Goal: Task Accomplishment & Management: Use online tool/utility

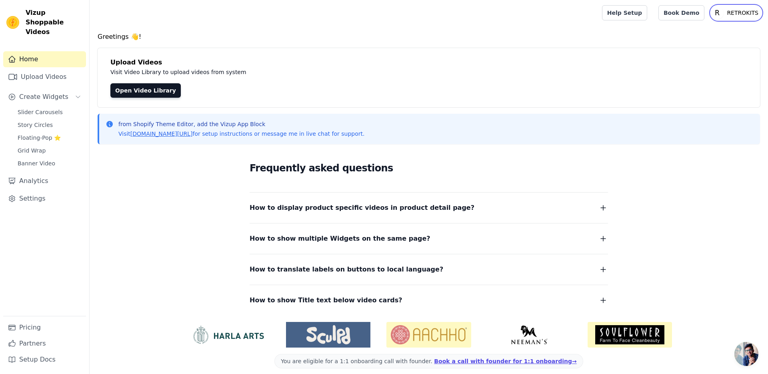
click at [736, 12] on p "RETROKITS" at bounding box center [743, 13] width 38 height 14
click at [707, 29] on link "Settings" at bounding box center [723, 33] width 77 height 14
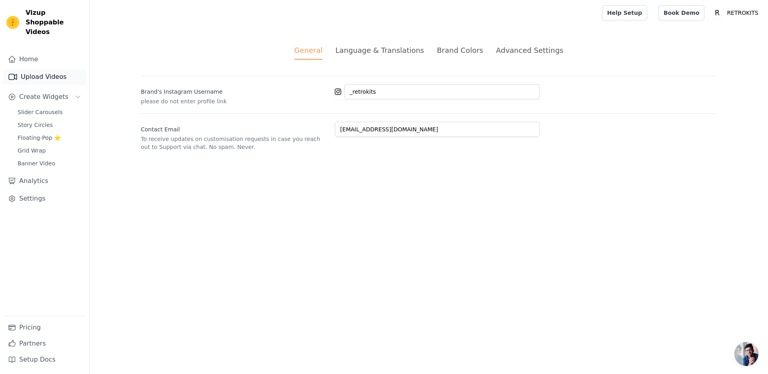
click at [32, 72] on link "Upload Videos" at bounding box center [44, 77] width 83 height 16
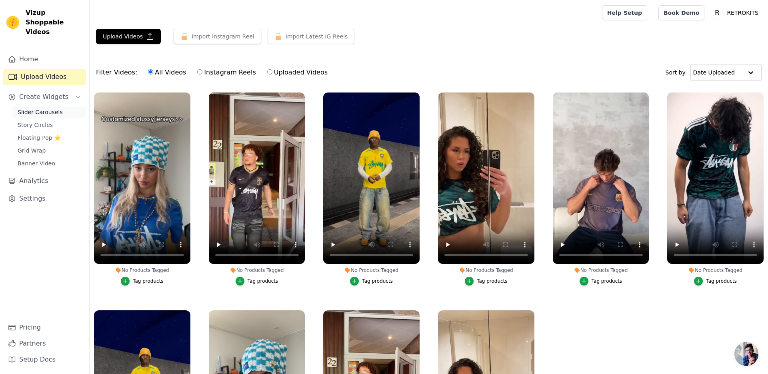
click at [39, 108] on span "Slider Carousels" at bounding box center [40, 112] width 45 height 8
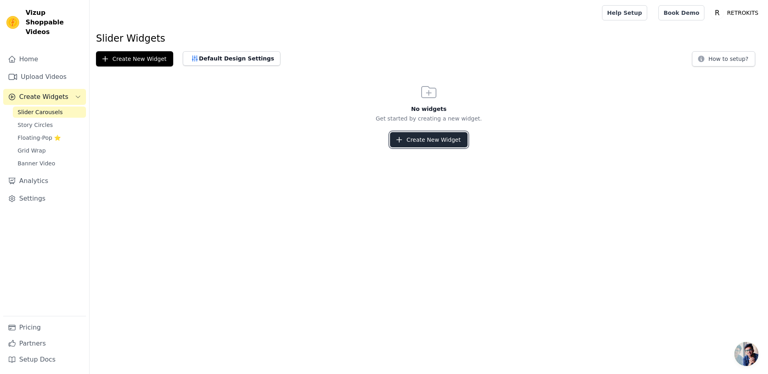
click at [417, 139] on button "Create New Widget" at bounding box center [428, 139] width 77 height 15
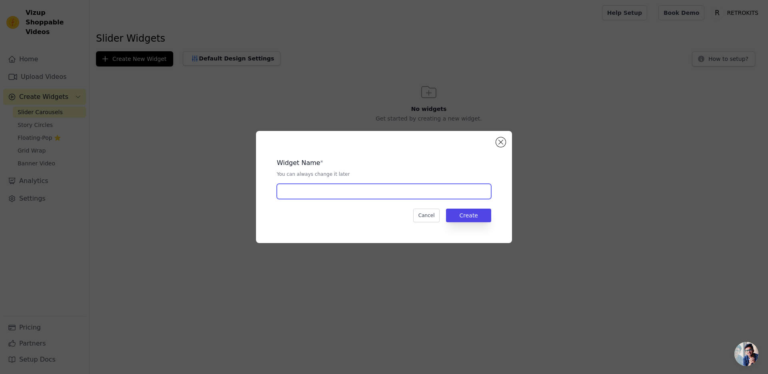
click at [299, 194] on input "text" at bounding box center [384, 191] width 215 height 15
click at [414, 214] on button "Cancel" at bounding box center [426, 216] width 27 height 14
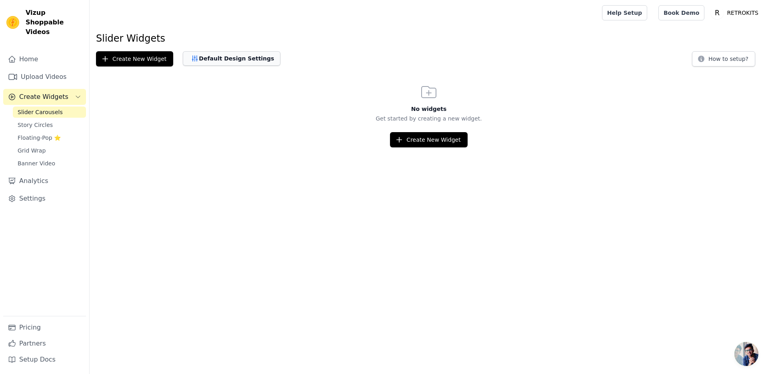
click at [198, 53] on button "Default Design Settings" at bounding box center [232, 58] width 98 height 14
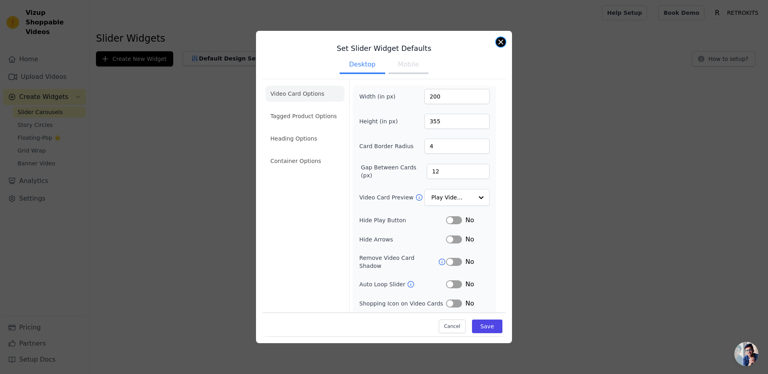
click at [497, 41] on button "Close modal" at bounding box center [501, 42] width 10 height 10
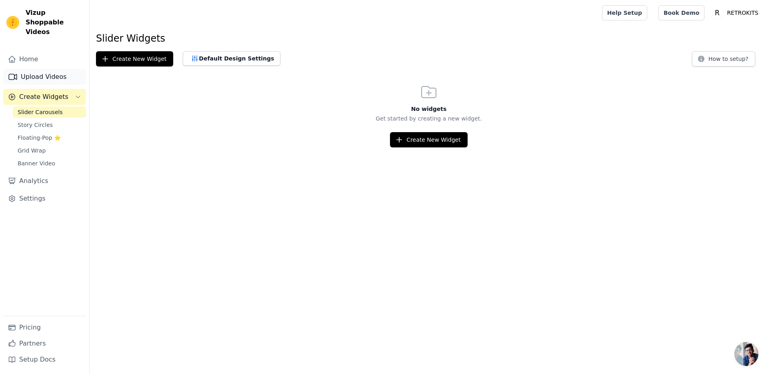
click at [50, 69] on link "Upload Videos" at bounding box center [44, 77] width 83 height 16
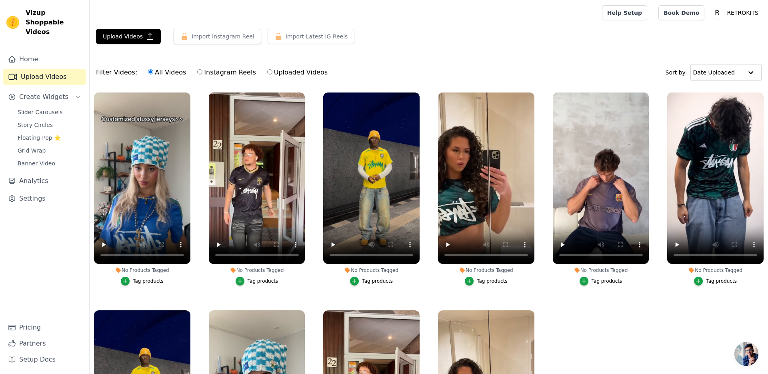
click at [200, 73] on label "Instagram Reels" at bounding box center [226, 72] width 59 height 10
click at [200, 73] on input "Instagram Reels" at bounding box center [199, 71] width 5 height 5
radio input "true"
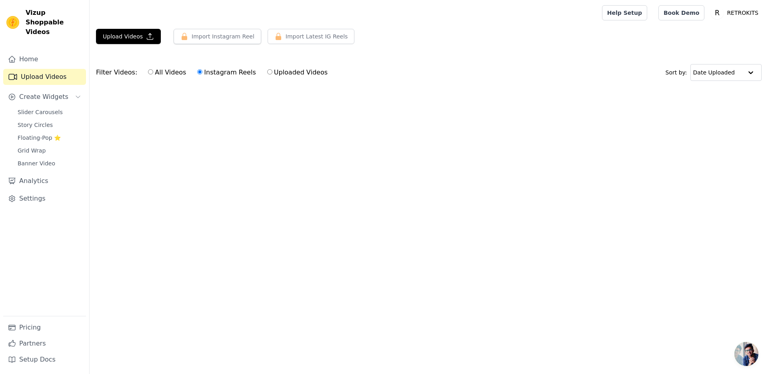
click at [164, 75] on label "All Videos" at bounding box center [167, 72] width 39 height 10
click at [153, 74] on input "All Videos" at bounding box center [150, 71] width 5 height 5
radio input "true"
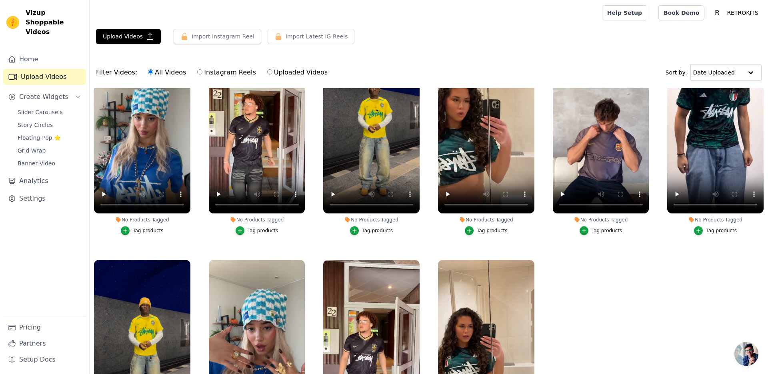
scroll to position [24, 0]
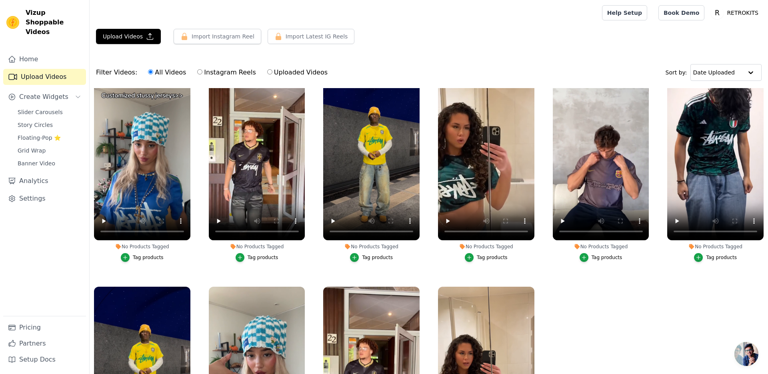
click at [28, 234] on div "Home Upload Videos Create Widgets Slider Carousels Story Circles Floating-Pop ⭐…" at bounding box center [44, 183] width 83 height 265
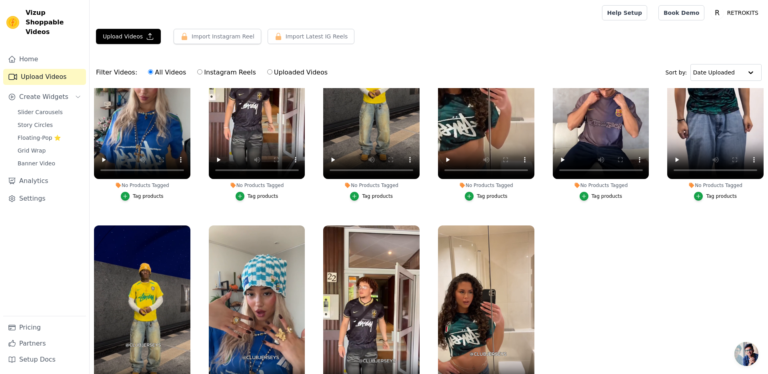
scroll to position [0, 0]
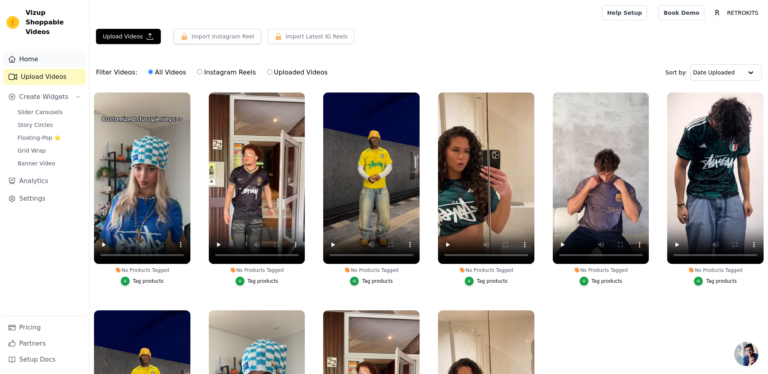
click at [28, 56] on link "Home" at bounding box center [44, 59] width 83 height 16
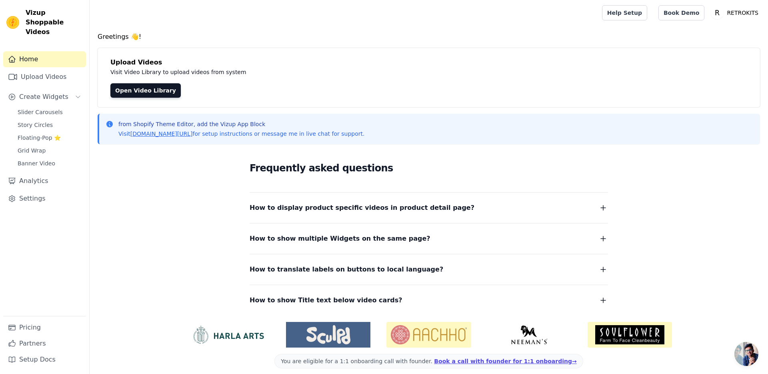
click at [36, 23] on span "Vizup Shoppable Videos" at bounding box center [54, 22] width 57 height 29
click at [27, 324] on link "Pricing" at bounding box center [44, 327] width 83 height 16
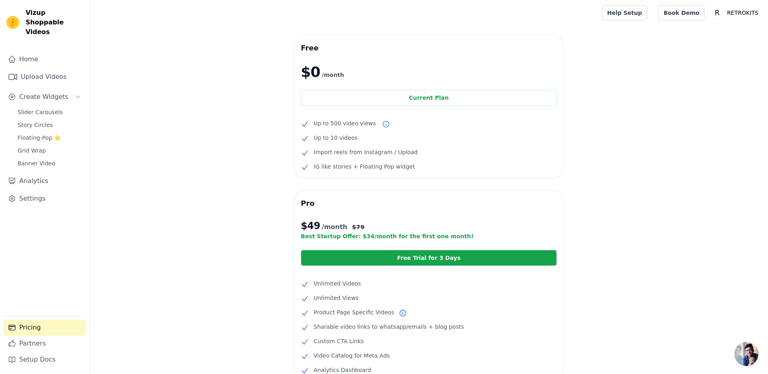
click at [52, 12] on span "Vizup Shoppable Videos" at bounding box center [54, 22] width 57 height 29
click at [38, 108] on span "Slider Carousels" at bounding box center [40, 112] width 45 height 8
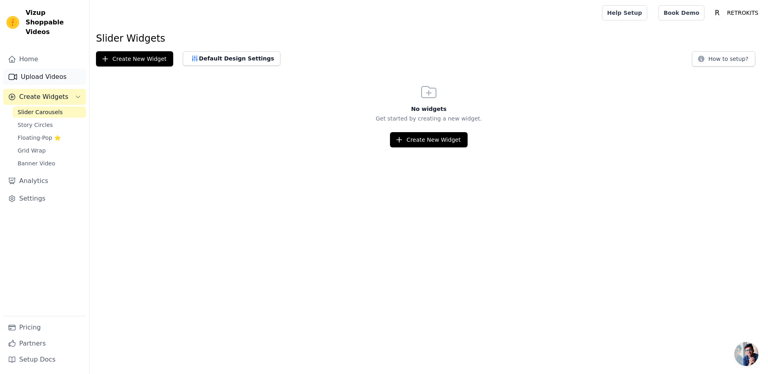
click at [39, 69] on link "Upload Videos" at bounding box center [44, 77] width 83 height 16
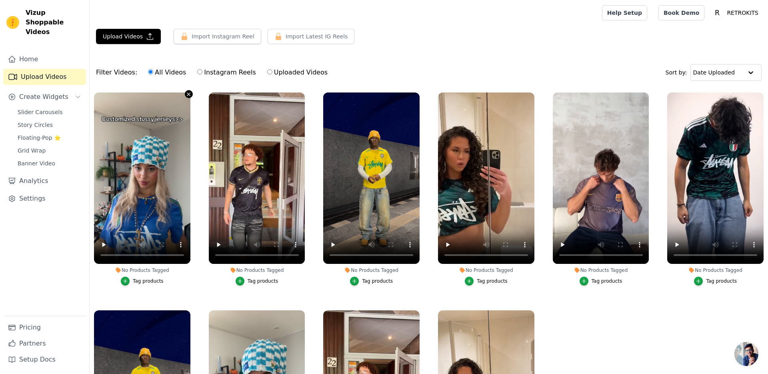
click at [190, 92] on icon "button" at bounding box center [189, 94] width 6 height 6
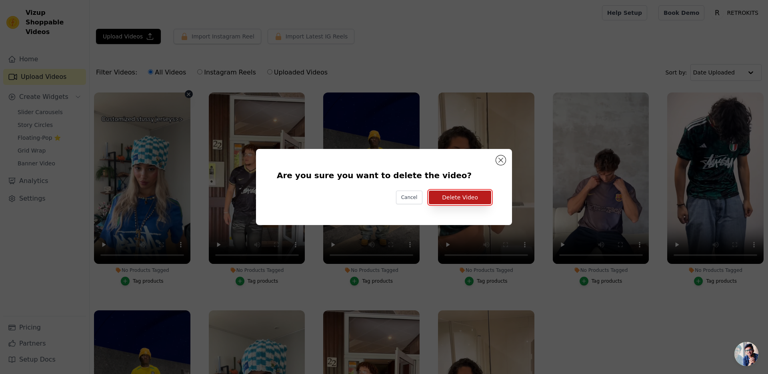
click at [434, 199] on button "Delete Video" at bounding box center [460, 198] width 62 height 14
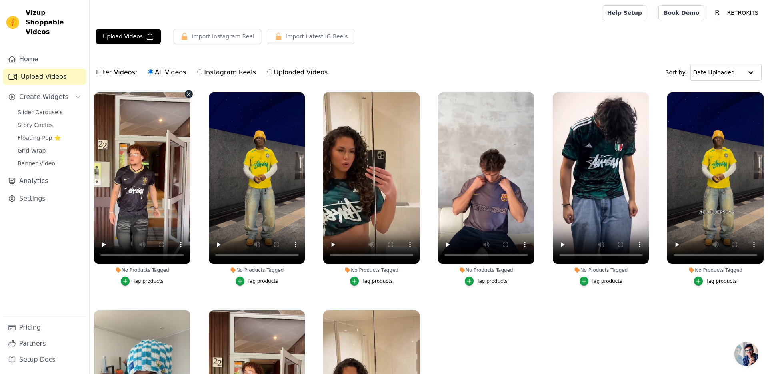
click at [187, 94] on icon "button" at bounding box center [189, 94] width 6 height 6
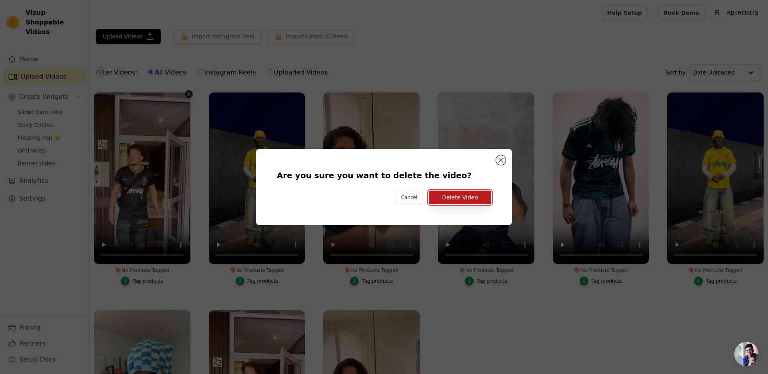
click at [472, 197] on button "Delete Video" at bounding box center [460, 198] width 62 height 14
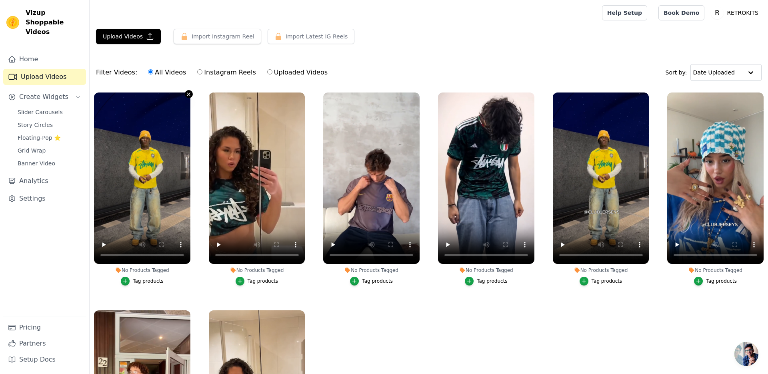
click at [189, 94] on icon "button" at bounding box center [188, 93] width 3 height 3
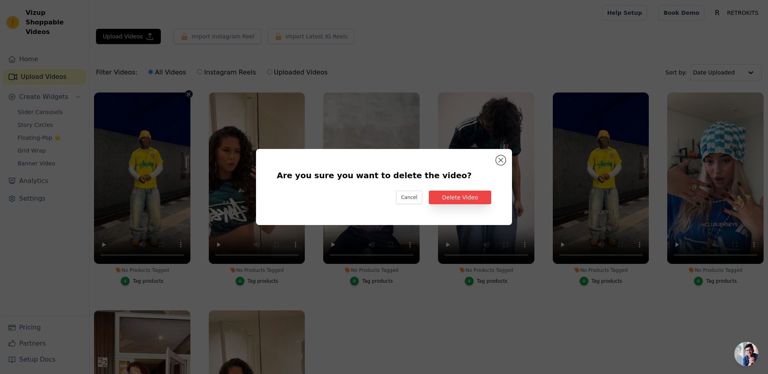
click at [467, 189] on div "Are you sure you want to delete the video? Cancel Delete Video" at bounding box center [384, 187] width 231 height 50
click at [467, 195] on button "Delete Video" at bounding box center [460, 198] width 62 height 14
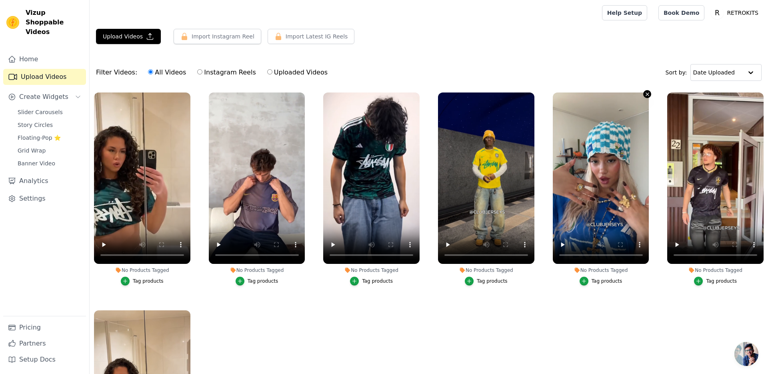
click at [648, 94] on icon "button" at bounding box center [648, 94] width 6 height 6
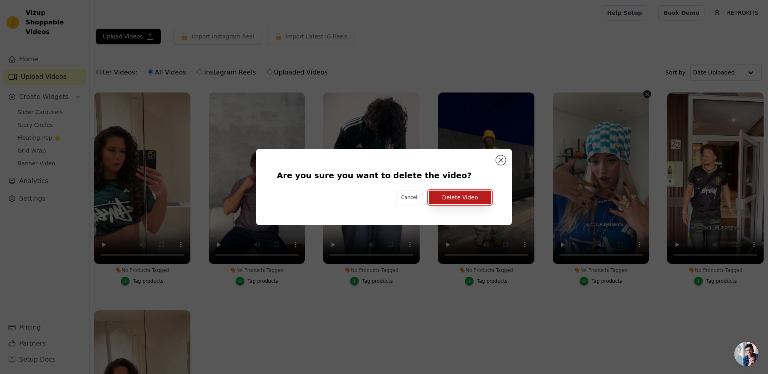
click at [452, 197] on button "Delete Video" at bounding box center [460, 198] width 62 height 14
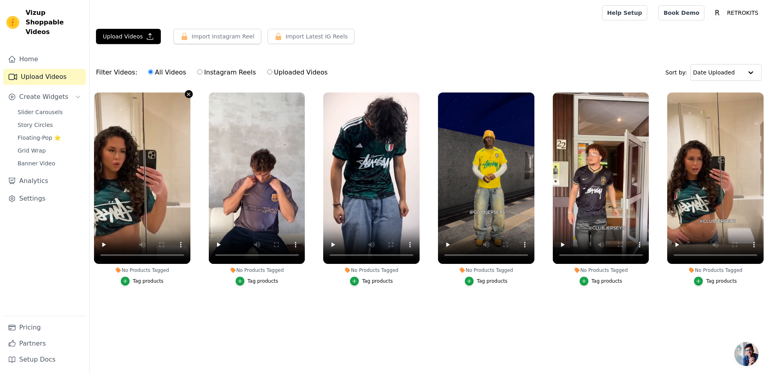
click at [187, 94] on icon "button" at bounding box center [189, 94] width 6 height 6
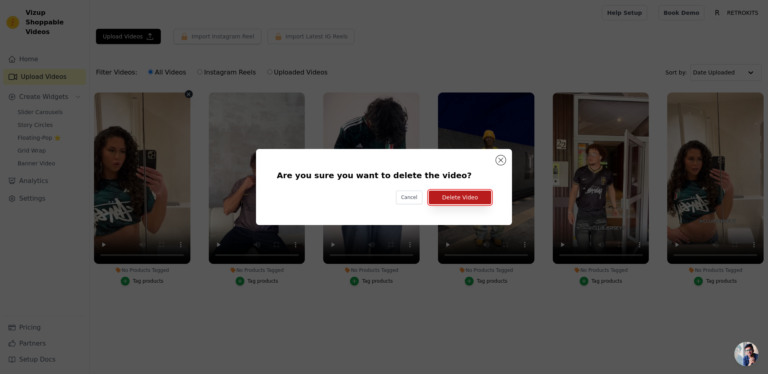
click at [439, 199] on button "Delete Video" at bounding box center [460, 198] width 62 height 14
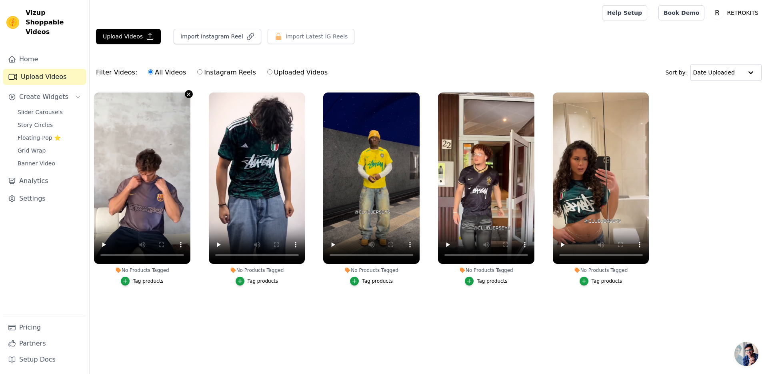
click at [189, 96] on icon "button" at bounding box center [189, 94] width 6 height 6
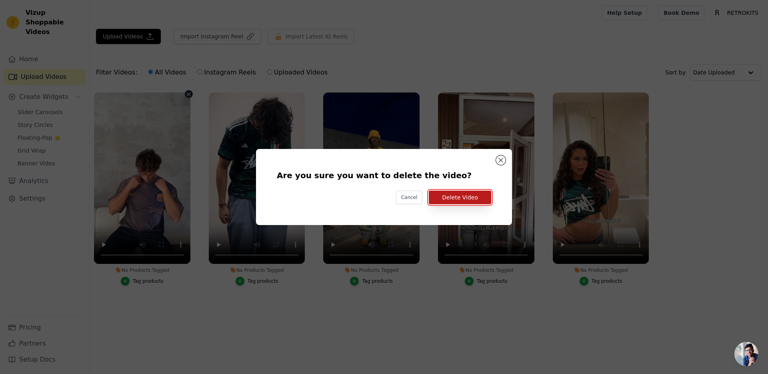
click at [450, 193] on button "Delete Video" at bounding box center [460, 198] width 62 height 14
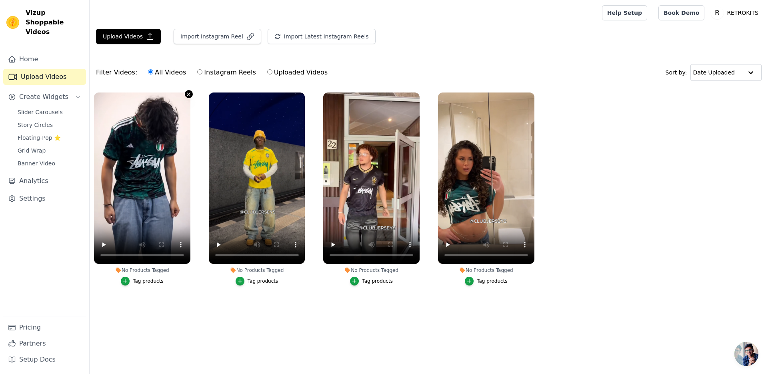
click at [187, 93] on icon "button" at bounding box center [189, 94] width 6 height 6
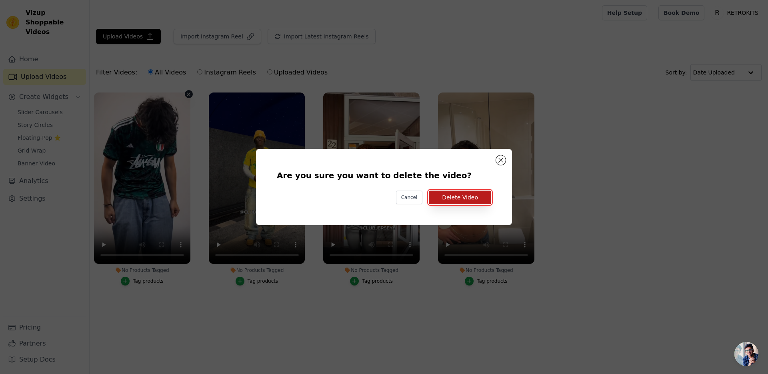
click at [446, 196] on button "Delete Video" at bounding box center [460, 198] width 62 height 14
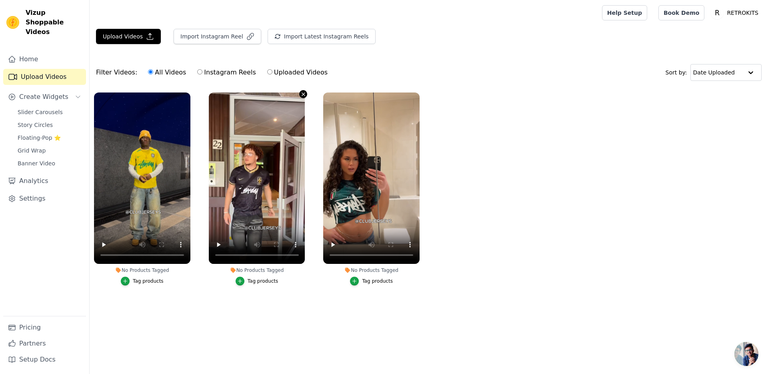
click at [301, 95] on icon "button" at bounding box center [304, 94] width 6 height 6
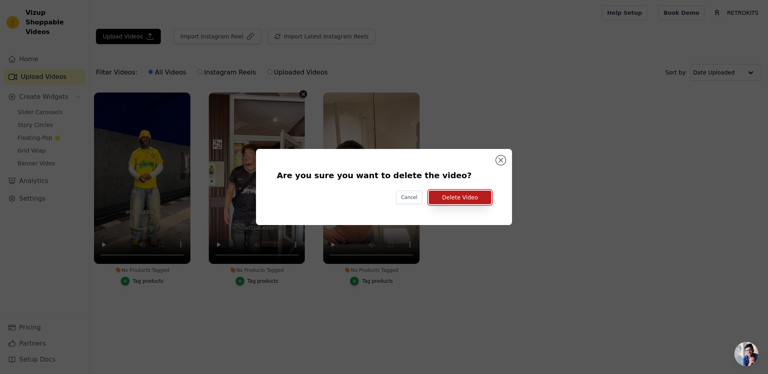
click at [441, 197] on button "Delete Video" at bounding box center [460, 198] width 62 height 14
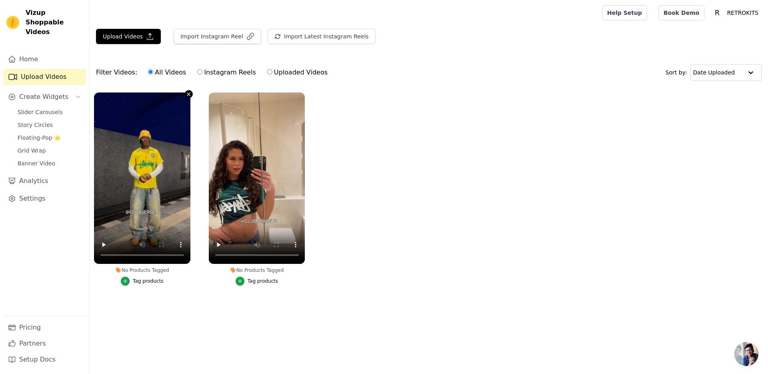
click at [187, 96] on icon "button" at bounding box center [189, 94] width 6 height 6
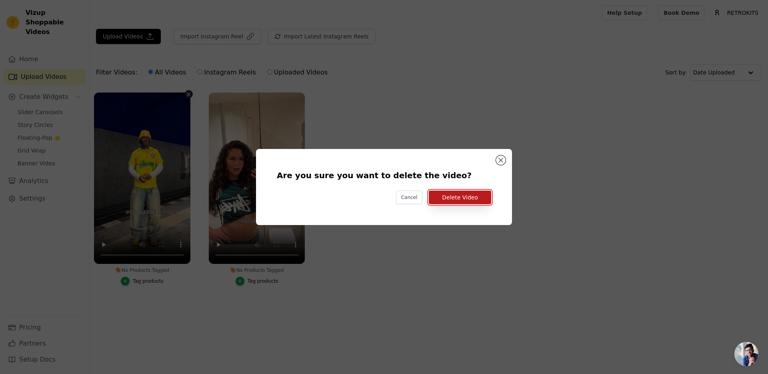
click at [443, 199] on button "Delete Video" at bounding box center [460, 198] width 62 height 14
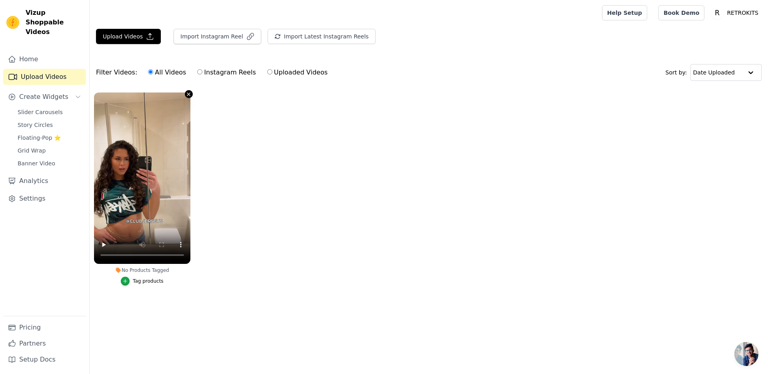
click at [187, 95] on icon "button" at bounding box center [189, 94] width 6 height 6
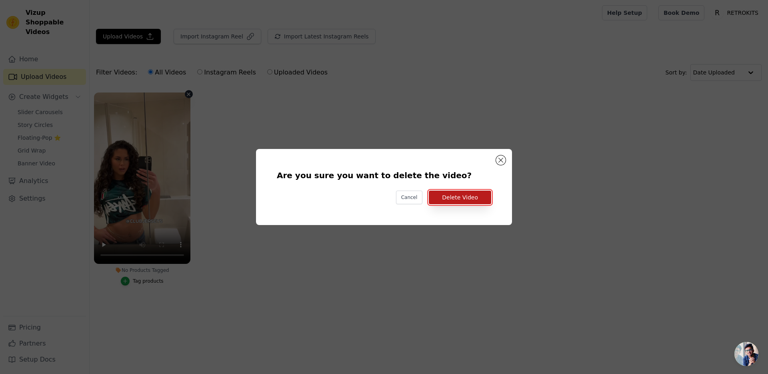
click at [442, 198] on button "Delete Video" at bounding box center [460, 198] width 62 height 14
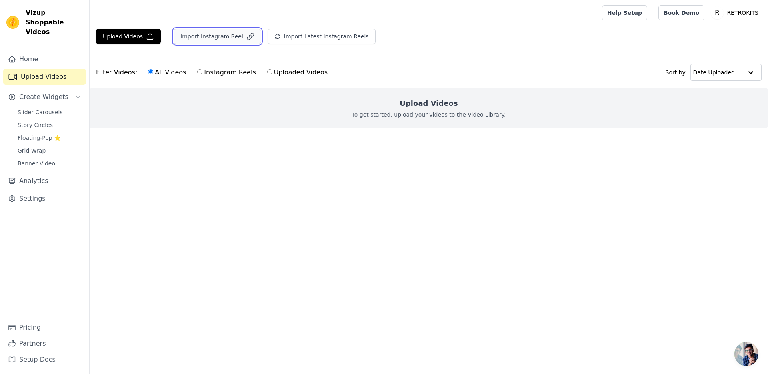
click at [209, 38] on button "Import Instagram Reel" at bounding box center [218, 36] width 88 height 15
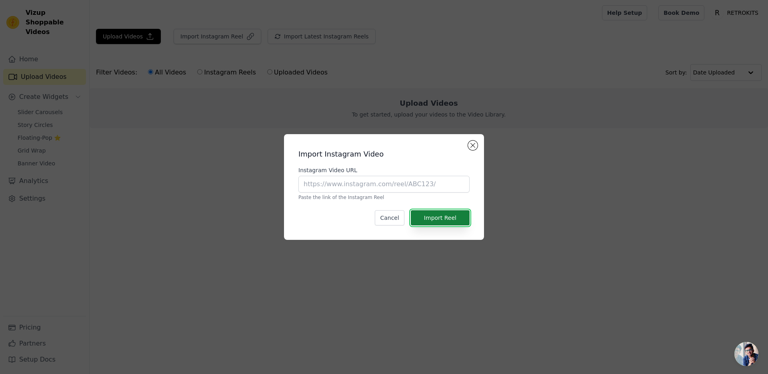
click at [426, 224] on button "Import Reel" at bounding box center [440, 217] width 59 height 15
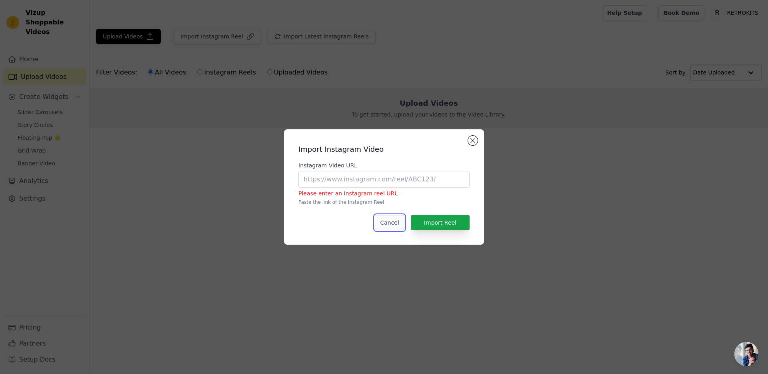
click at [384, 221] on button "Cancel" at bounding box center [389, 222] width 29 height 15
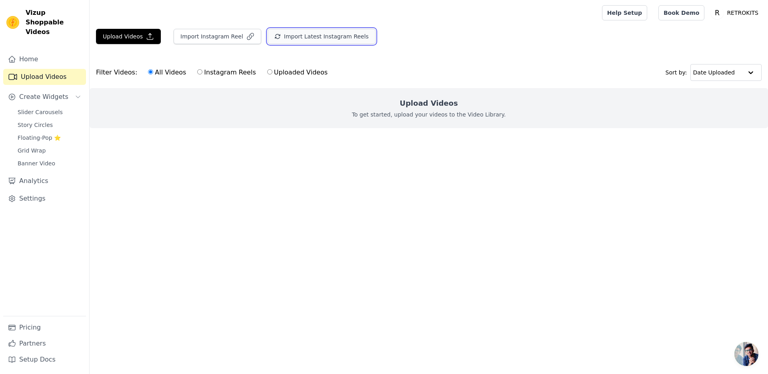
click at [291, 41] on button "Import Latest Instagram Reels" at bounding box center [322, 36] width 108 height 15
click at [197, 73] on input "Instagram Reels" at bounding box center [199, 71] width 5 height 5
radio input "true"
click at [271, 71] on label "Uploaded Videos" at bounding box center [297, 72] width 61 height 10
click at [271, 71] on input "Uploaded Videos" at bounding box center [269, 71] width 5 height 5
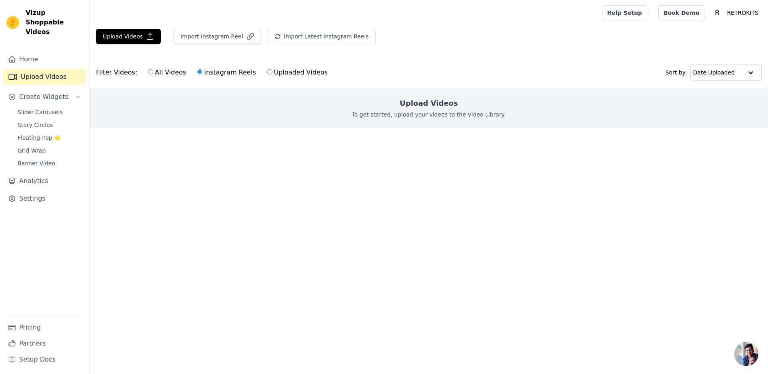
radio input "true"
click at [54, 108] on span "Slider Carousels" at bounding box center [40, 112] width 45 height 8
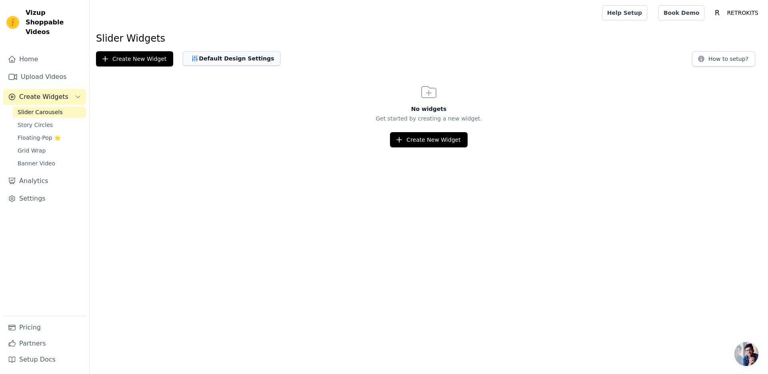
click at [208, 54] on button "Default Design Settings" at bounding box center [232, 58] width 98 height 14
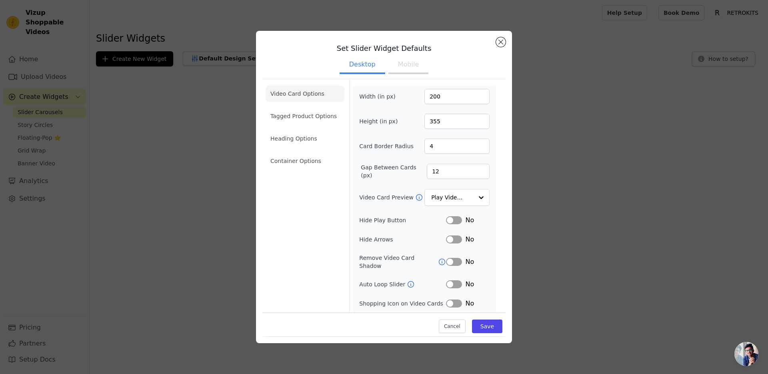
click at [164, 97] on div "Set Slider Widget Defaults Desktop Mobile Video Card Options Tagged Product Opt…" at bounding box center [384, 186] width 743 height 337
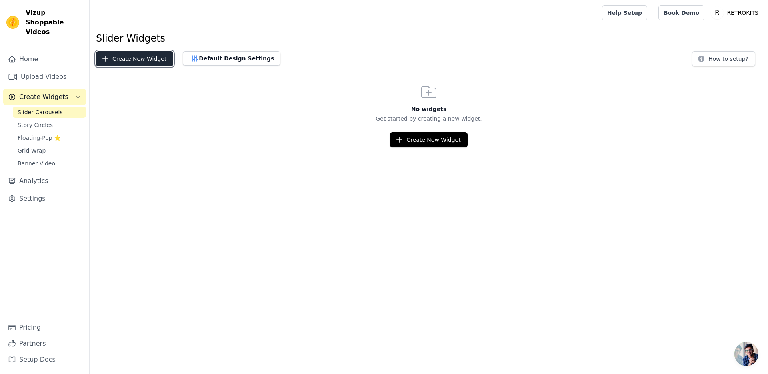
click at [126, 60] on button "Create New Widget" at bounding box center [134, 58] width 77 height 15
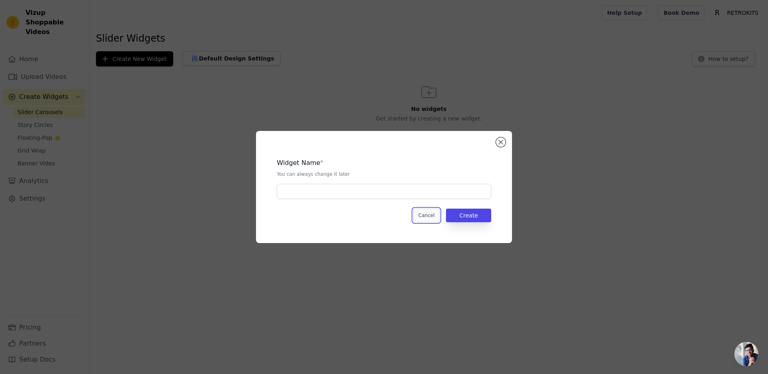
click at [425, 213] on button "Cancel" at bounding box center [426, 216] width 27 height 14
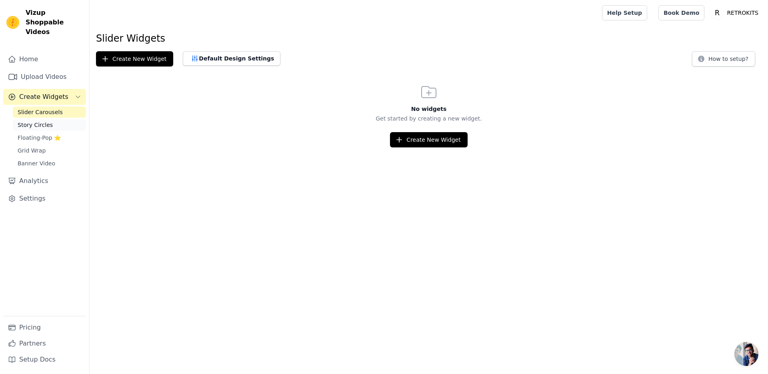
click at [17, 119] on link "Story Circles" at bounding box center [49, 124] width 73 height 11
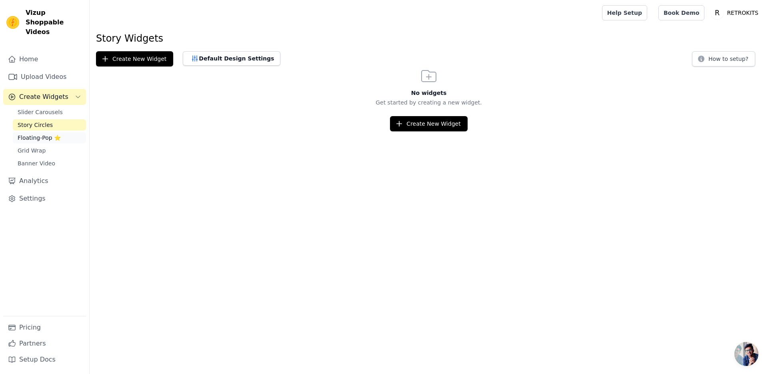
click at [21, 134] on span "Floating-Pop ⭐" at bounding box center [39, 138] width 43 height 8
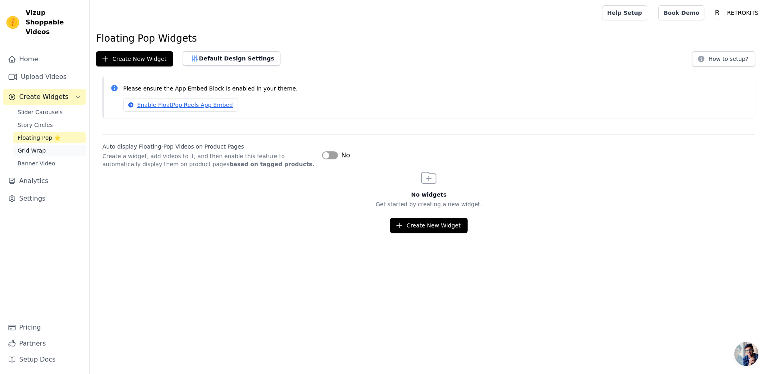
click at [21, 146] on span "Grid Wrap" at bounding box center [32, 150] width 28 height 8
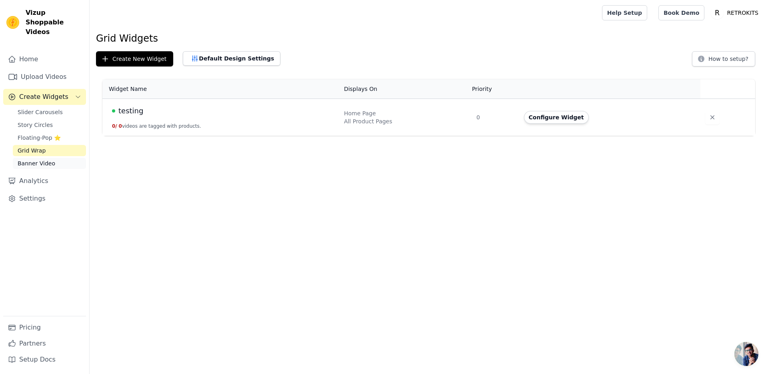
click at [22, 159] on span "Banner Video" at bounding box center [37, 163] width 38 height 8
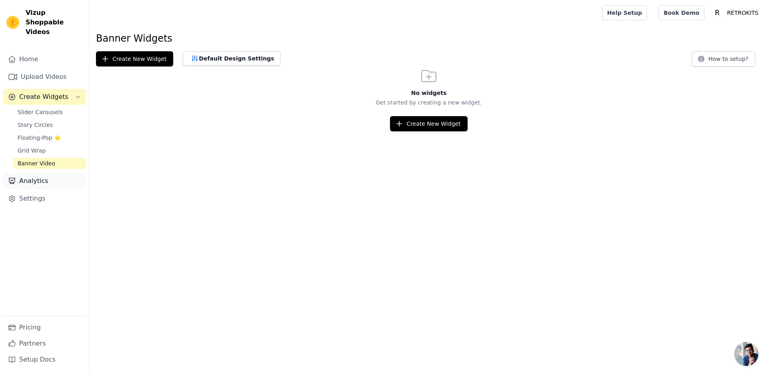
click at [36, 173] on link "Analytics" at bounding box center [44, 181] width 83 height 16
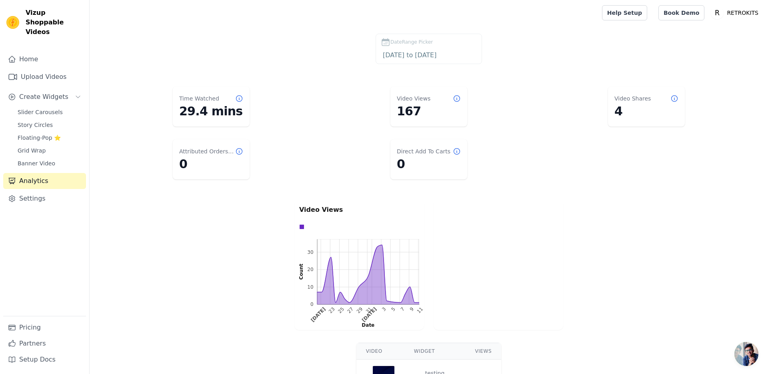
click at [412, 109] on dd "167" at bounding box center [429, 111] width 64 height 14
click at [32, 191] on link "Settings" at bounding box center [44, 199] width 83 height 16
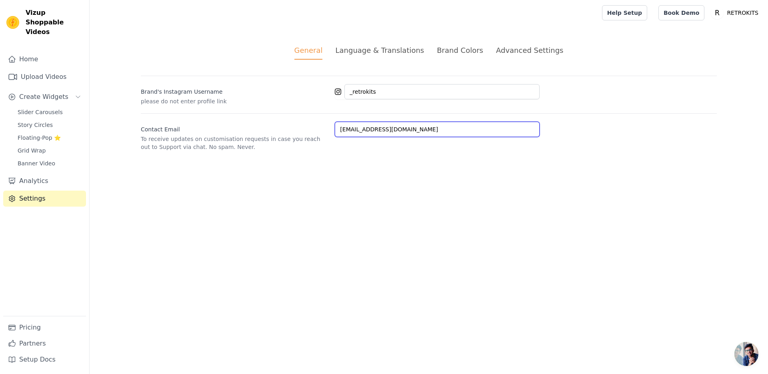
drag, startPoint x: 410, startPoint y: 129, endPoint x: 303, endPoint y: 130, distance: 107.3
click at [303, 130] on div "Contact Email To receive updates on customisation requests in case you reach ou…" at bounding box center [429, 132] width 576 height 38
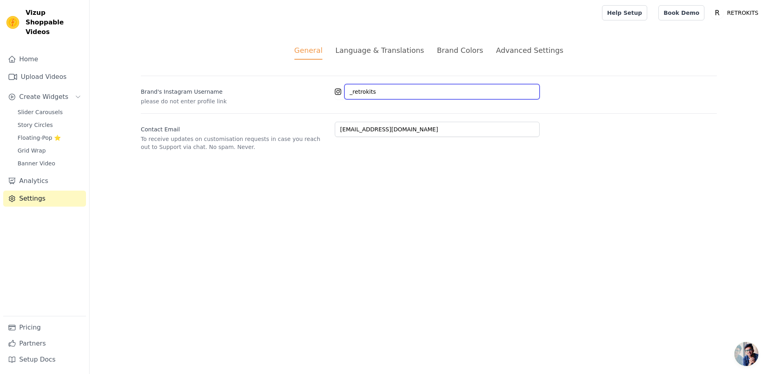
drag, startPoint x: 385, startPoint y: 93, endPoint x: 299, endPoint y: 84, distance: 86.5
click at [299, 86] on div "Brand's Instagram Username please do not enter profile link _retrokits" at bounding box center [429, 91] width 576 height 30
click at [391, 48] on div "Language & Translations" at bounding box center [379, 50] width 89 height 11
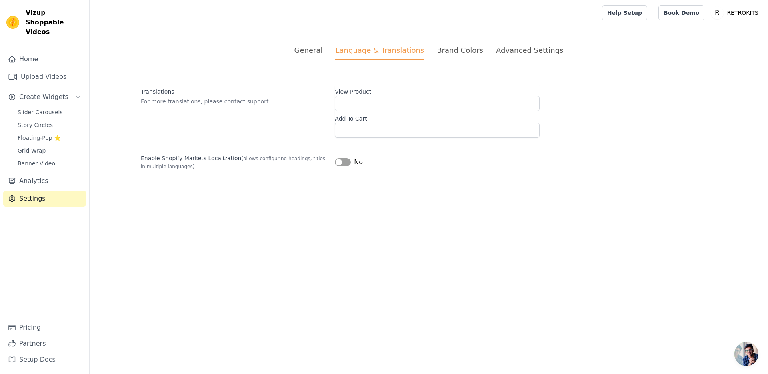
click at [463, 54] on div "Brand Colors" at bounding box center [460, 50] width 46 height 11
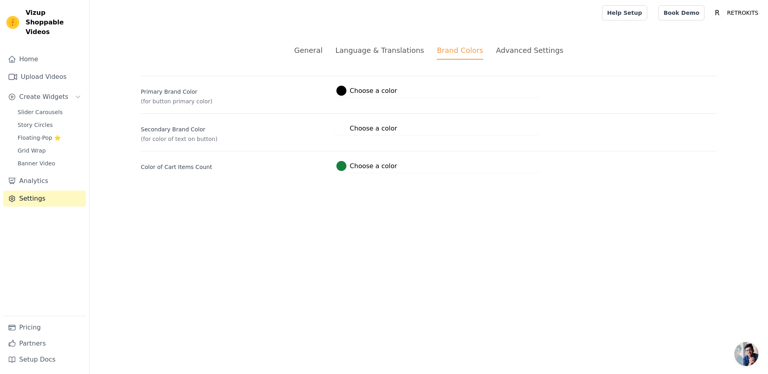
click at [512, 46] on div "Advanced Settings" at bounding box center [529, 50] width 67 height 11
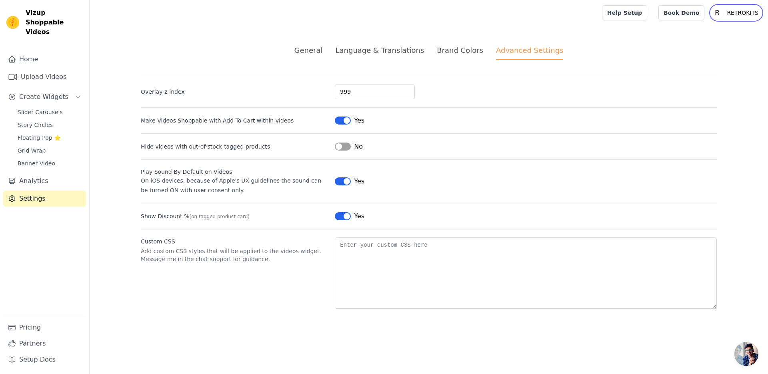
click at [741, 9] on p "RETROKITS" at bounding box center [743, 13] width 38 height 14
click at [705, 36] on link "Settings" at bounding box center [723, 33] width 77 height 14
click at [345, 150] on div "No" at bounding box center [349, 147] width 28 height 10
click at [344, 148] on button "Label" at bounding box center [343, 146] width 16 height 8
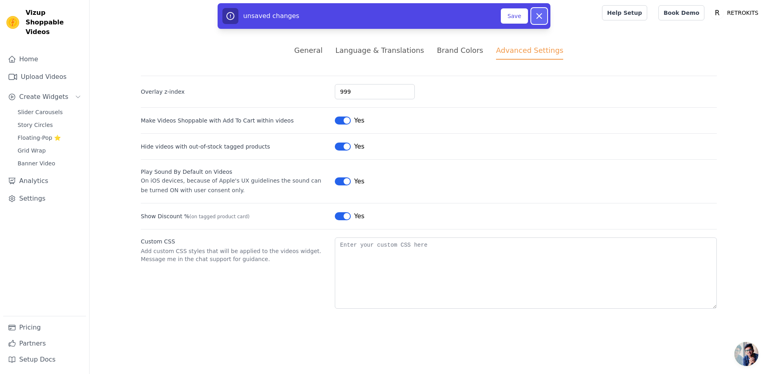
click at [542, 15] on icon at bounding box center [540, 16] width 10 height 10
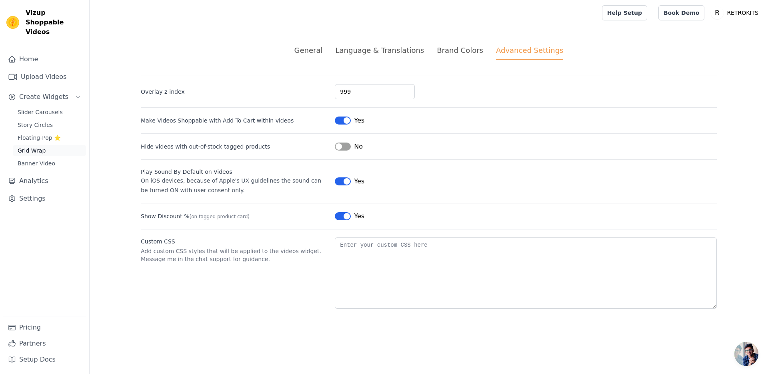
click at [32, 146] on span "Grid Wrap" at bounding box center [32, 150] width 28 height 8
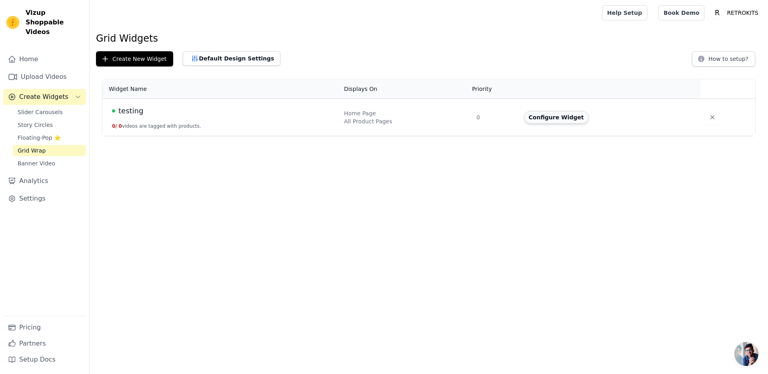
click at [546, 118] on button "Configure Widget" at bounding box center [556, 117] width 65 height 13
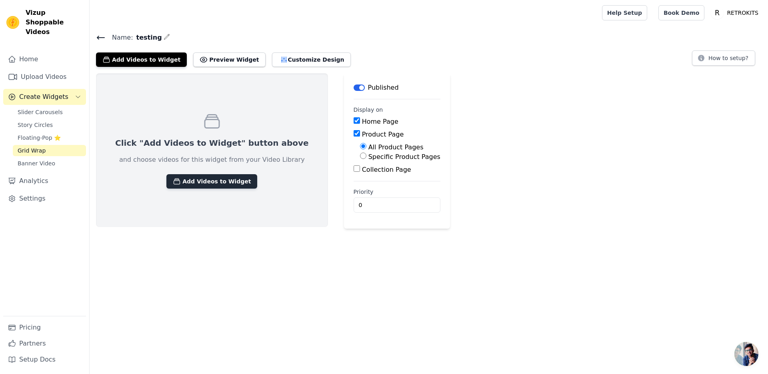
click at [229, 178] on button "Add Videos to Widget" at bounding box center [211, 181] width 91 height 14
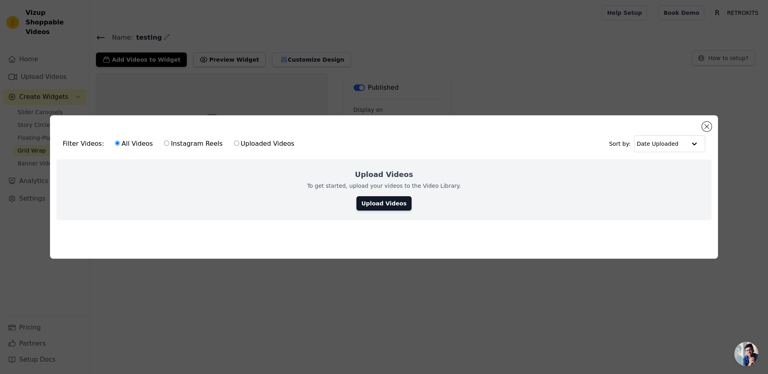
click at [168, 98] on div "Filter Videos: All Videos Instagram Reels Uploaded Videos Sort by: Date Uploade…" at bounding box center [384, 187] width 768 height 374
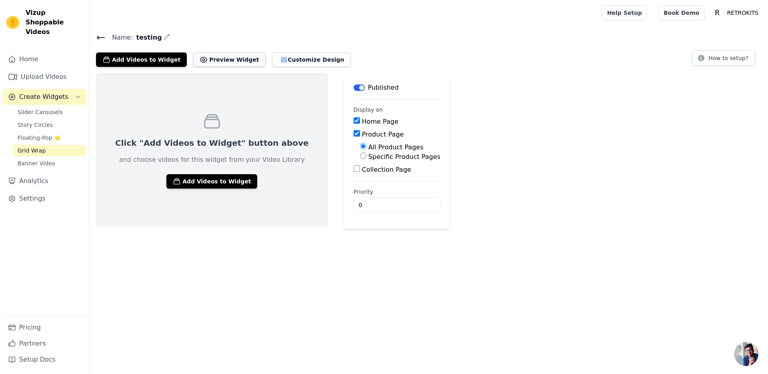
click at [207, 52] on button "Preview Widget" at bounding box center [229, 59] width 72 height 14
